Goal: Transaction & Acquisition: Purchase product/service

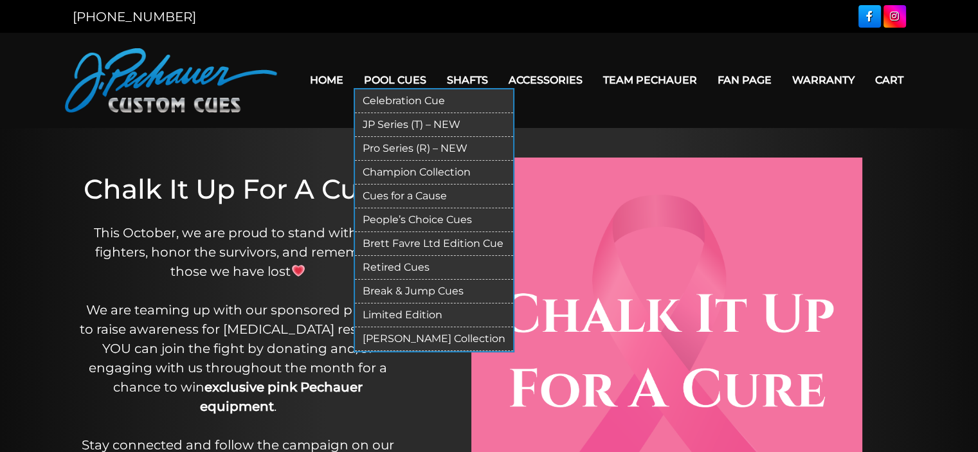
click at [399, 165] on link "Champion Collection" at bounding box center [434, 173] width 158 height 24
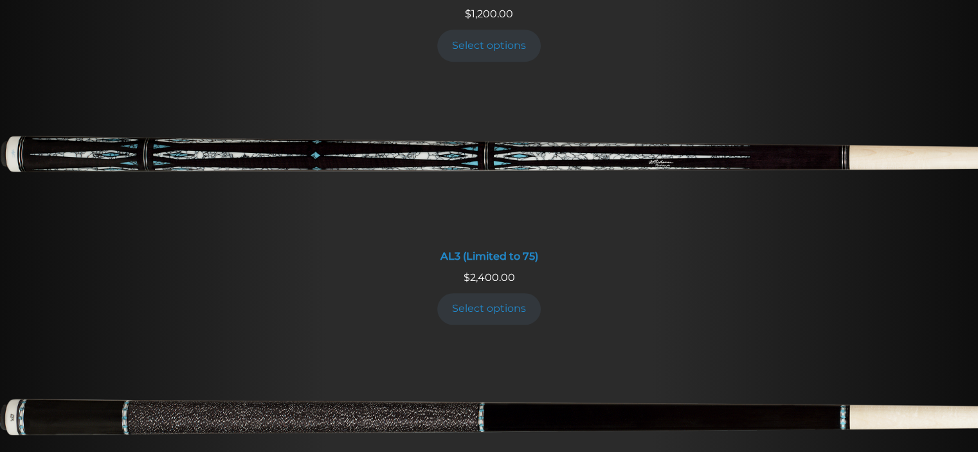
scroll to position [929, 0]
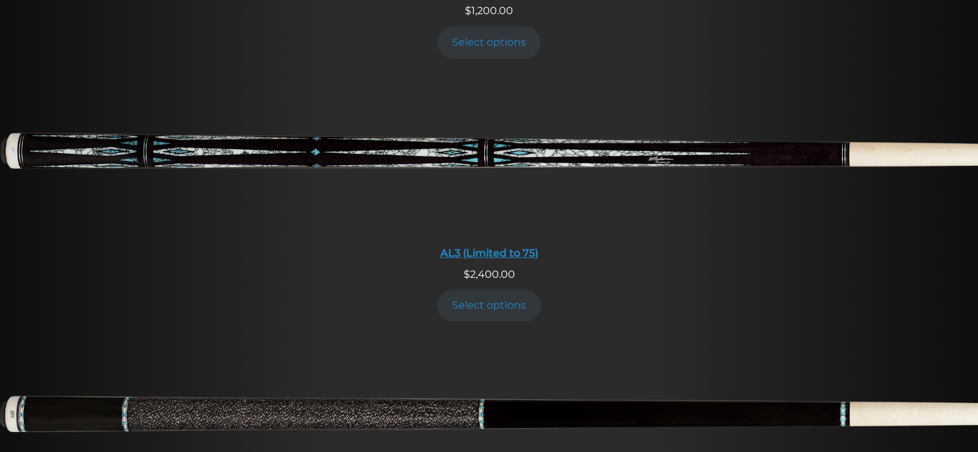
click at [477, 147] on img at bounding box center [489, 158] width 978 height 163
